Goal: Task Accomplishment & Management: Use online tool/utility

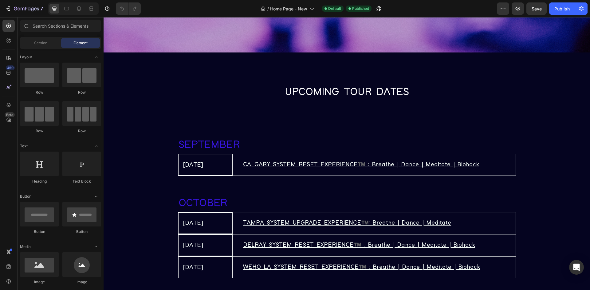
scroll to position [1239, 0]
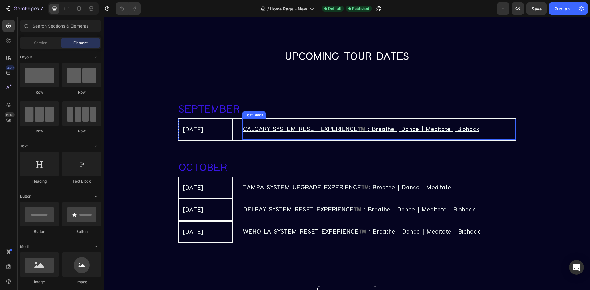
click at [488, 126] on p "CALGARY SYSTEM RESET EXPERIENCE™️ : Breathe | Dance | Meditate | Biohack" at bounding box center [379, 129] width 272 height 11
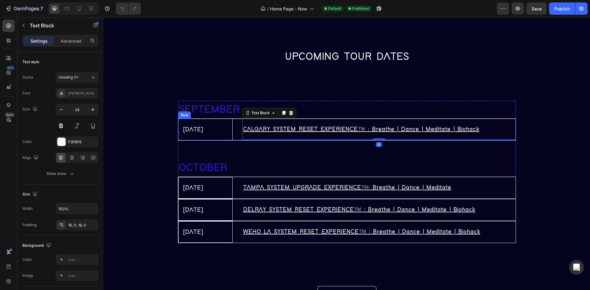
click at [232, 127] on div "[DATE] Text Block CALGARY SYSTEM RESET EXPERIENCE™️ : Breathe | Dance | Meditat…" at bounding box center [347, 130] width 338 height 22
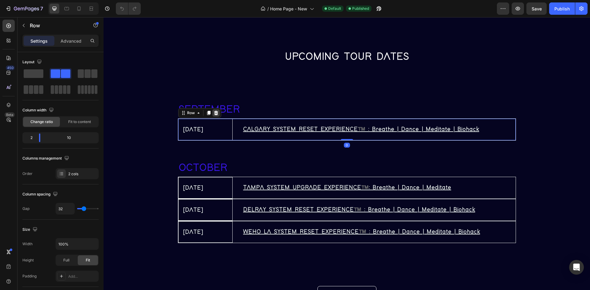
click at [214, 112] on icon at bounding box center [216, 113] width 4 height 4
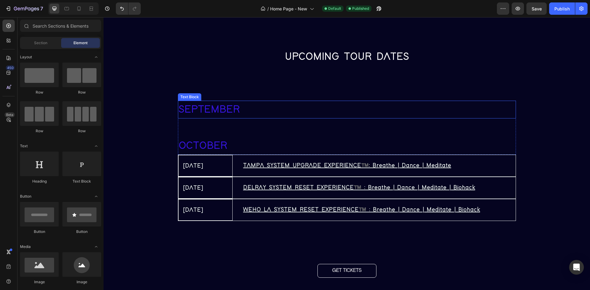
click at [239, 110] on p "SEPTEMBER" at bounding box center [347, 109] width 337 height 17
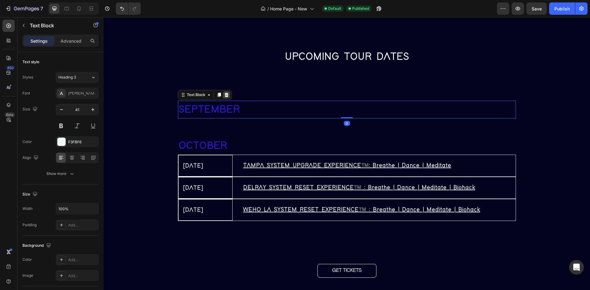
click at [224, 95] on icon at bounding box center [226, 95] width 4 height 4
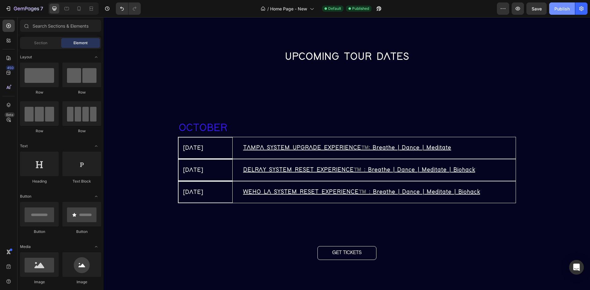
click at [563, 8] on div "Publish" at bounding box center [562, 9] width 15 height 6
click at [246, 113] on div "OCTOBER Text Block" at bounding box center [347, 119] width 338 height 36
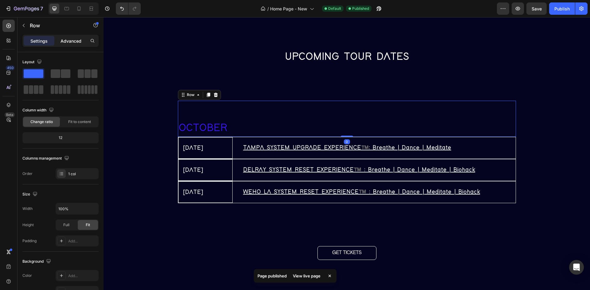
click at [69, 44] on p "Advanced" at bounding box center [71, 41] width 21 height 6
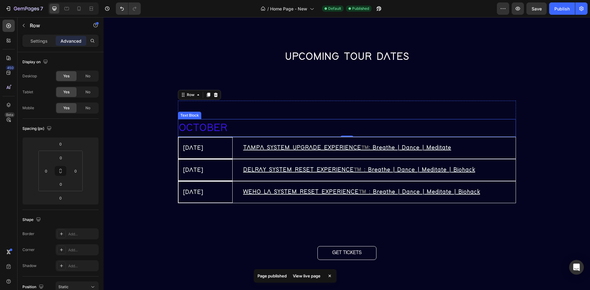
click at [216, 129] on strong "OCTOBER" at bounding box center [203, 128] width 49 height 10
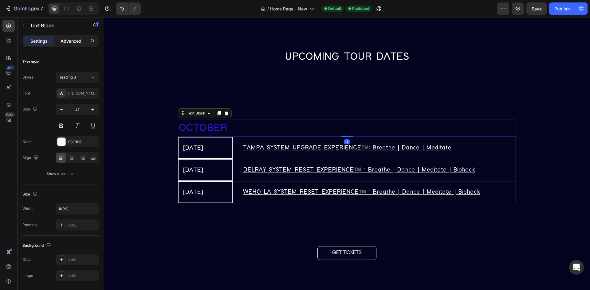
click at [73, 38] on p "Advanced" at bounding box center [71, 41] width 21 height 6
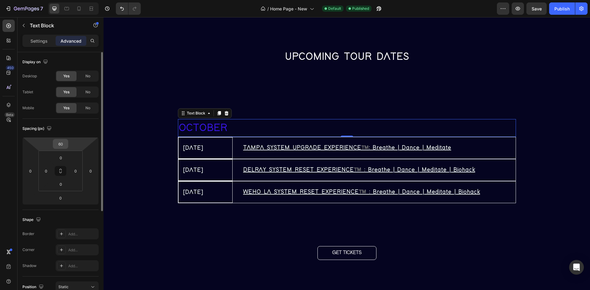
click at [60, 144] on input "60" at bounding box center [60, 144] width 12 height 9
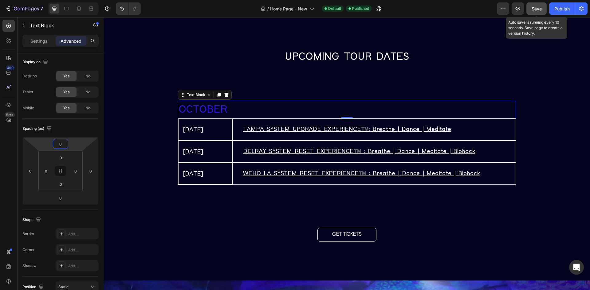
type input "0"
click at [543, 8] on button "Save" at bounding box center [537, 8] width 20 height 12
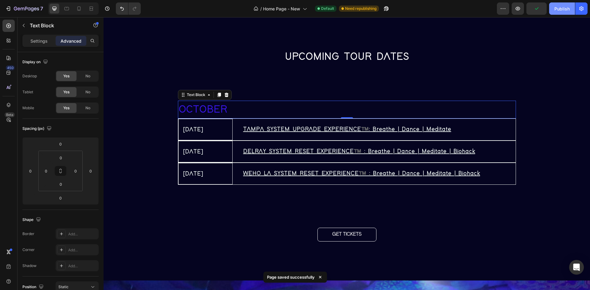
click at [561, 8] on div "Publish" at bounding box center [562, 9] width 15 height 6
